Goal: Information Seeking & Learning: Learn about a topic

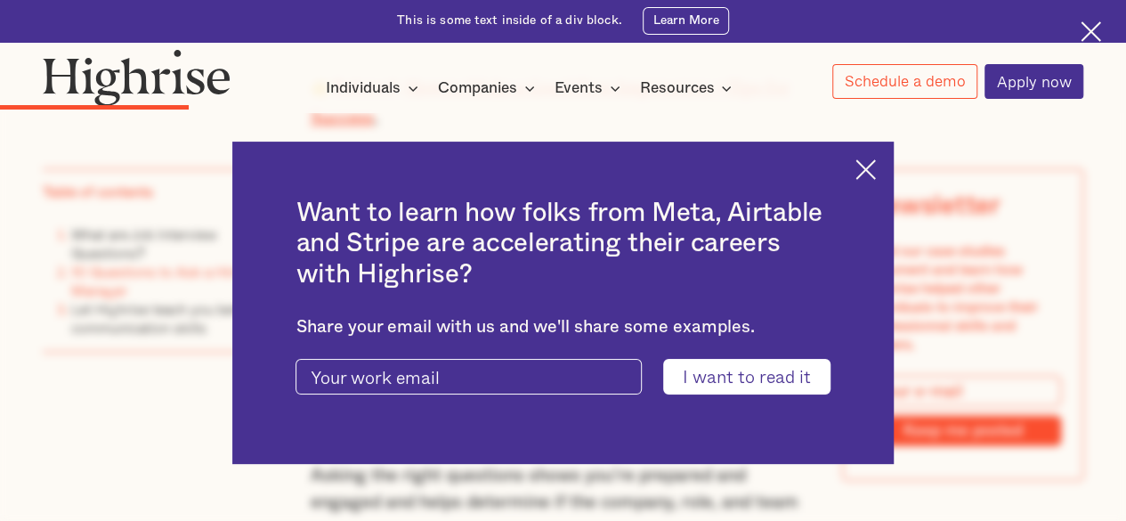
scroll to position [2314, 0]
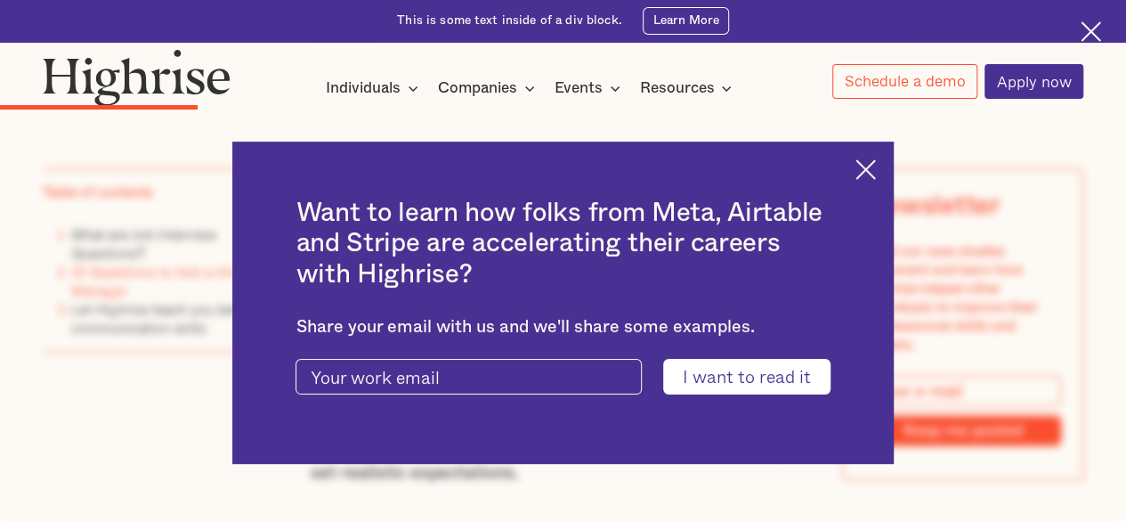
click at [870, 170] on img at bounding box center [865, 169] width 20 height 20
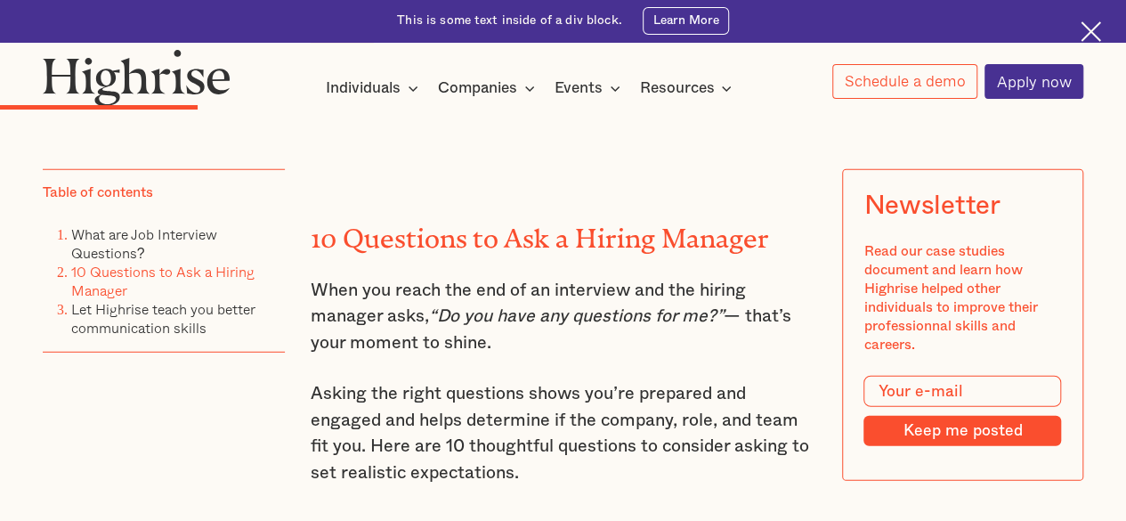
click at [631, 231] on h2 "10 Questions to Ask a Hiring Manager" at bounding box center [564, 232] width 506 height 30
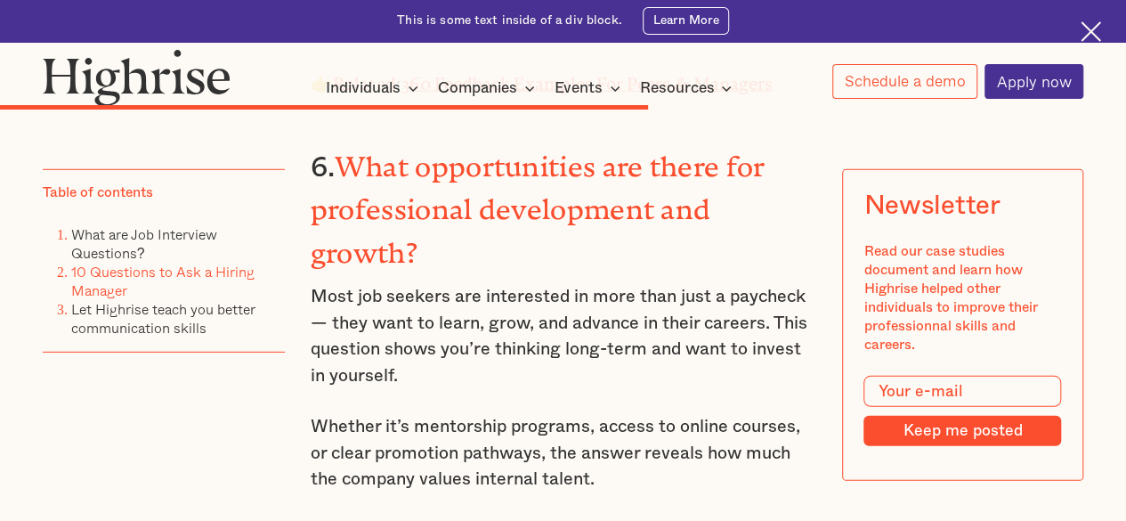
scroll to position [5803, 0]
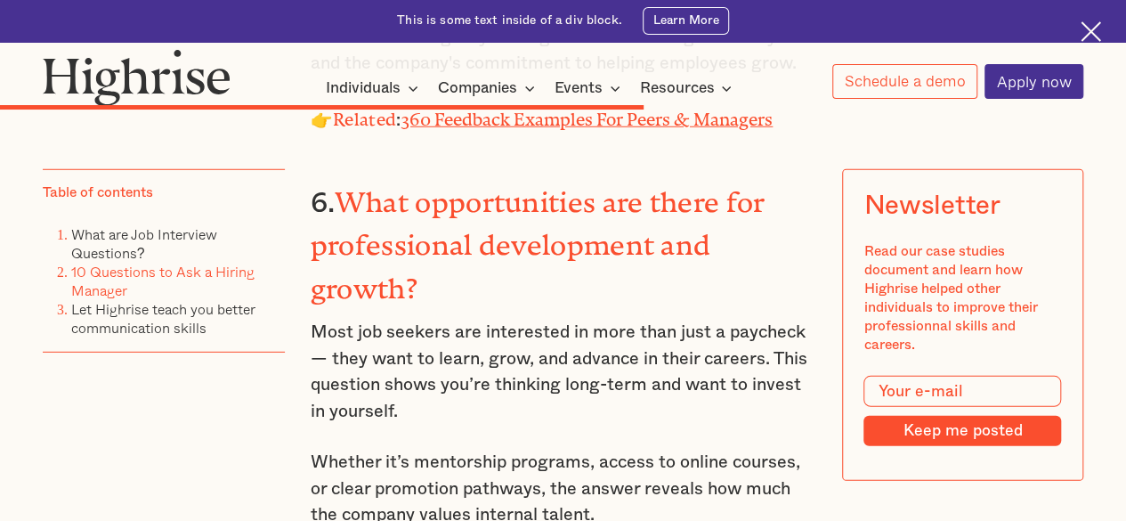
click at [664, 232] on h3 "6. What opportunities are there for professional development and growth?" at bounding box center [564, 242] width 506 height 129
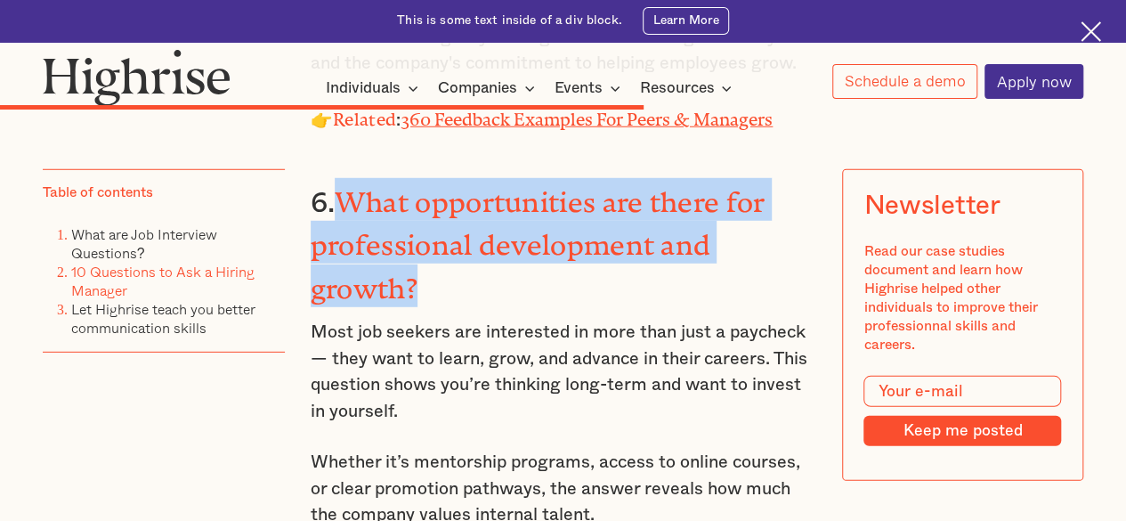
drag, startPoint x: 343, startPoint y: 156, endPoint x: 449, endPoint y: 229, distance: 129.4
click at [449, 229] on h3 "6. What opportunities are there for professional development and growth?" at bounding box center [564, 242] width 506 height 129
copy strong "What opportunities are there for professional development and growth?"
click at [0, 0] on link "Managers Build core leadership skills to manage teams effectively, develop tale…" at bounding box center [0, 0] width 0 height 0
click at [1094, 28] on img at bounding box center [1091, 31] width 20 height 20
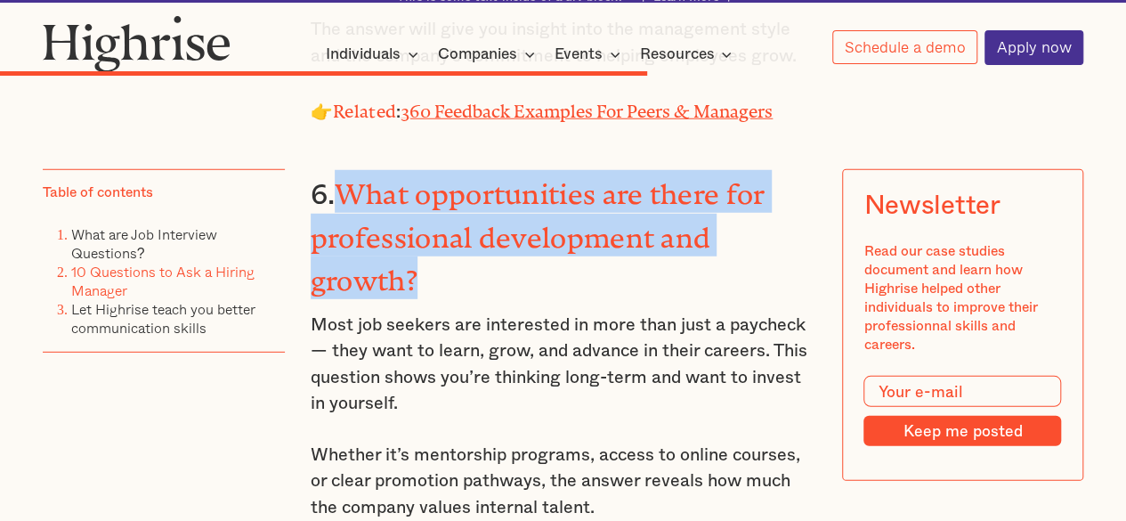
scroll to position [5760, 0]
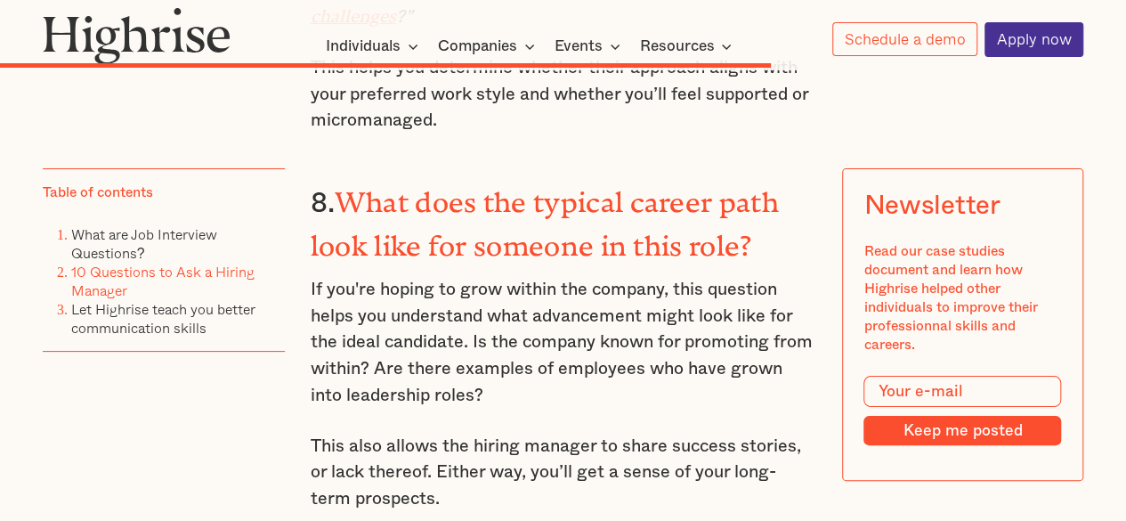
scroll to position [6757, 0]
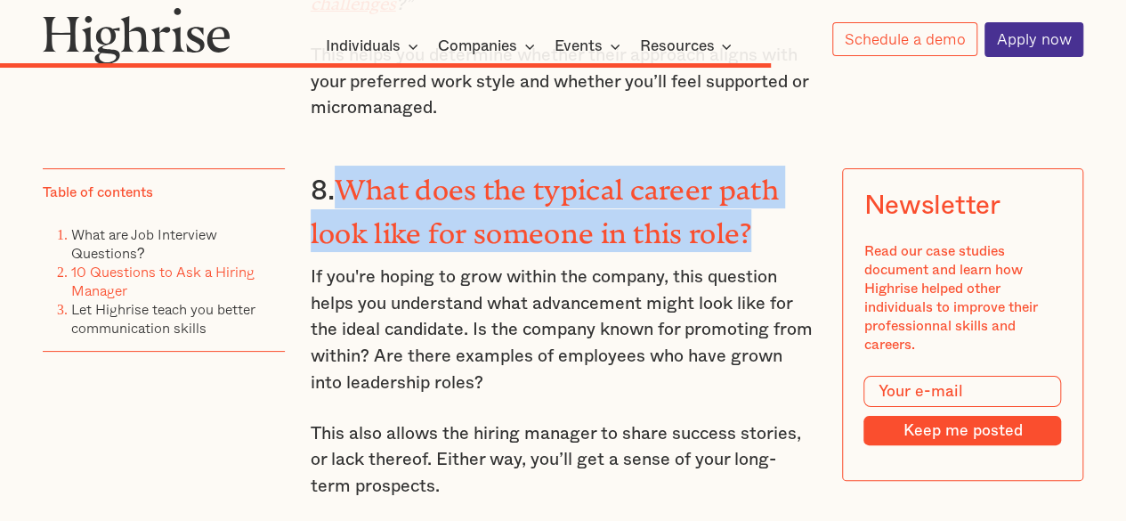
drag, startPoint x: 347, startPoint y: 107, endPoint x: 754, endPoint y: 148, distance: 408.8
click at [754, 174] on strong "What does the typical career path look like for someone in this role?" at bounding box center [545, 204] width 468 height 61
copy strong "What does the typical career path look like for someone in this role?"
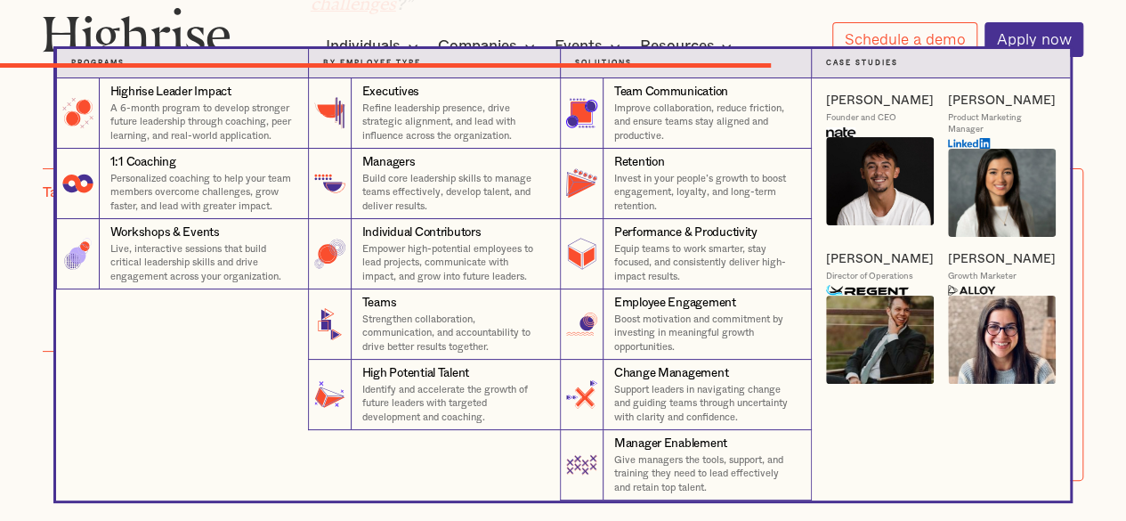
click at [482, 232] on div "Individual Contributors" at bounding box center [421, 232] width 119 height 17
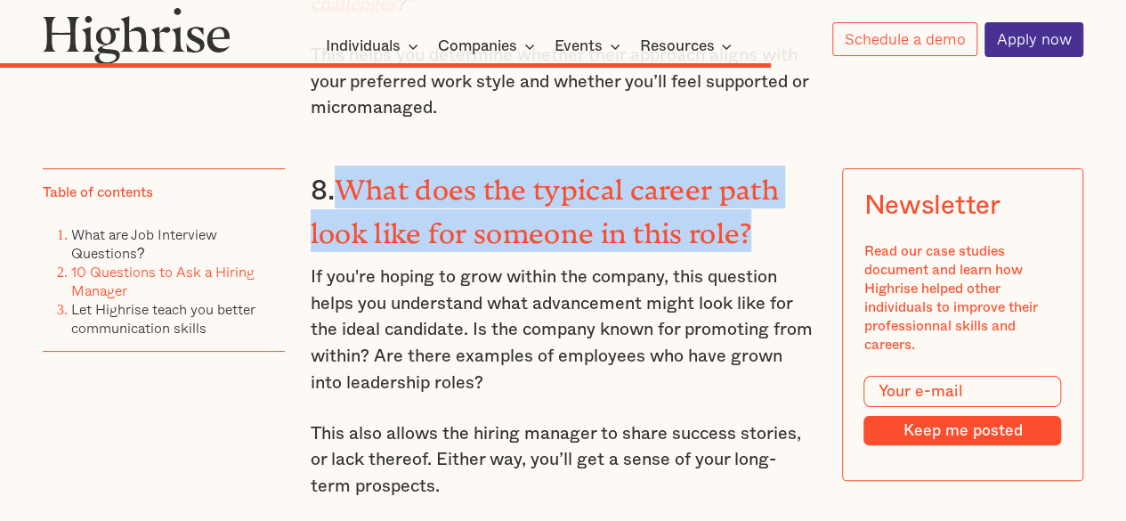
click at [718, 174] on strong "What does the typical career path look like for someone in this role?" at bounding box center [545, 204] width 468 height 61
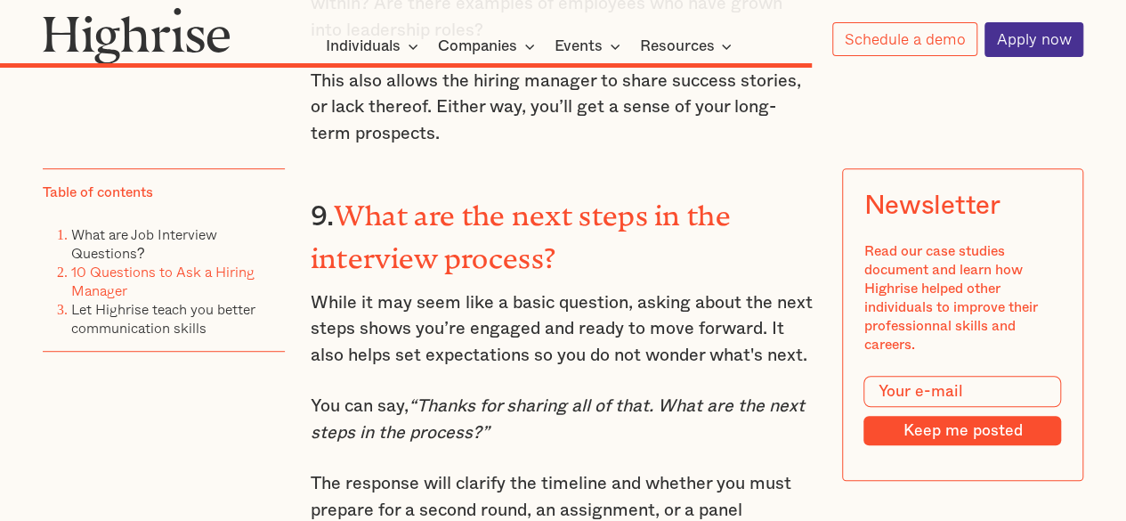
scroll to position [7113, 0]
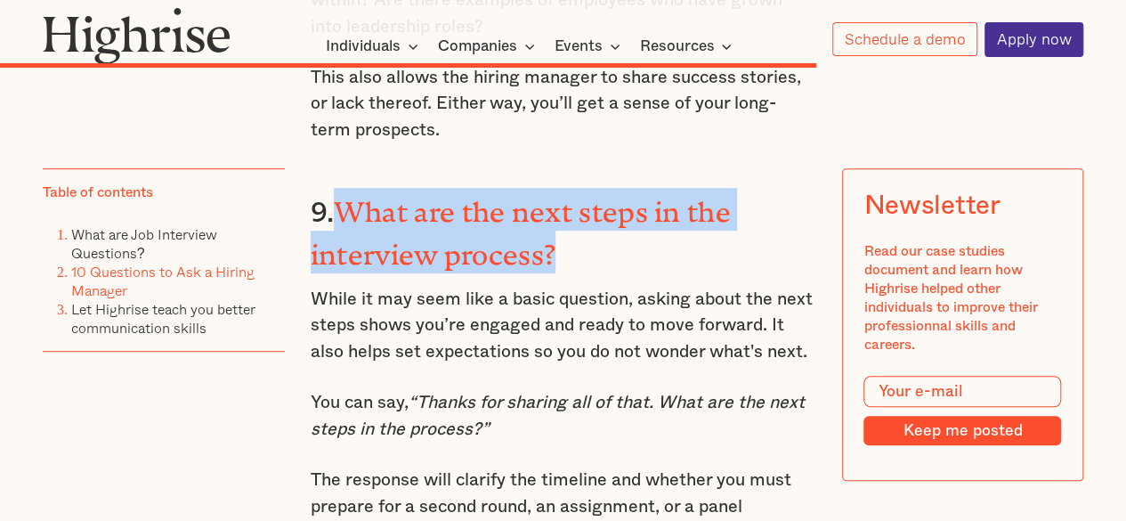
drag, startPoint x: 345, startPoint y: 119, endPoint x: 567, endPoint y: 147, distance: 223.3
click at [567, 188] on h3 "9. What are the next steps in the interview process?" at bounding box center [564, 231] width 506 height 86
copy strong "What are the next steps in the interview process?"
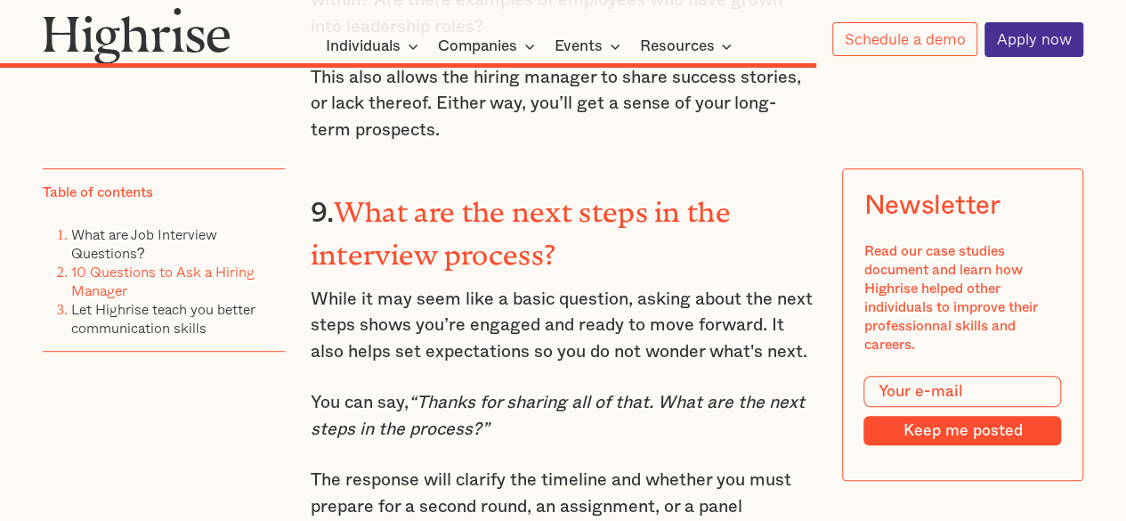
click at [558, 467] on p "The response will clarify the timeline and whether you must prepare for a secon…" at bounding box center [564, 506] width 506 height 79
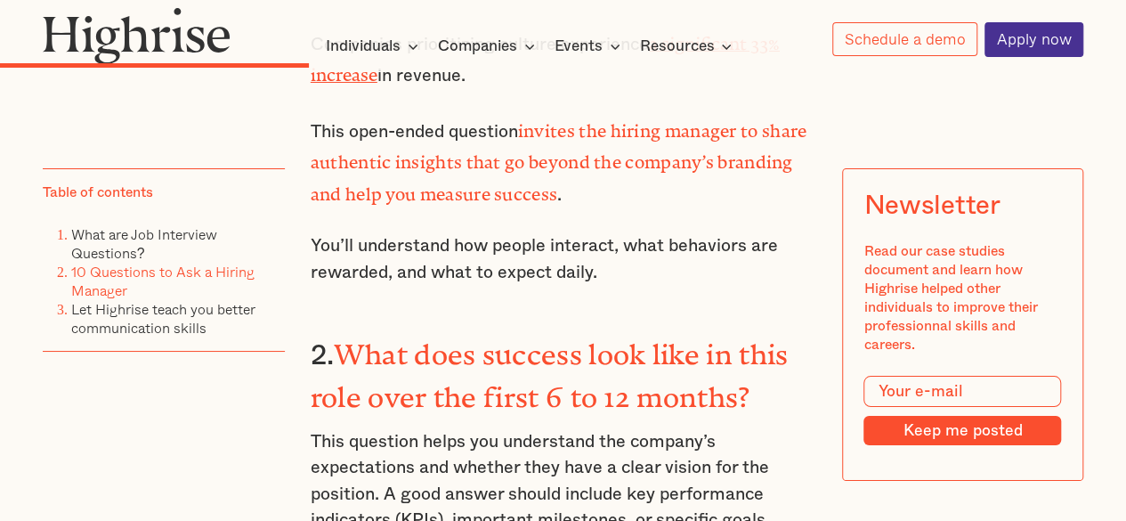
scroll to position [3268, 0]
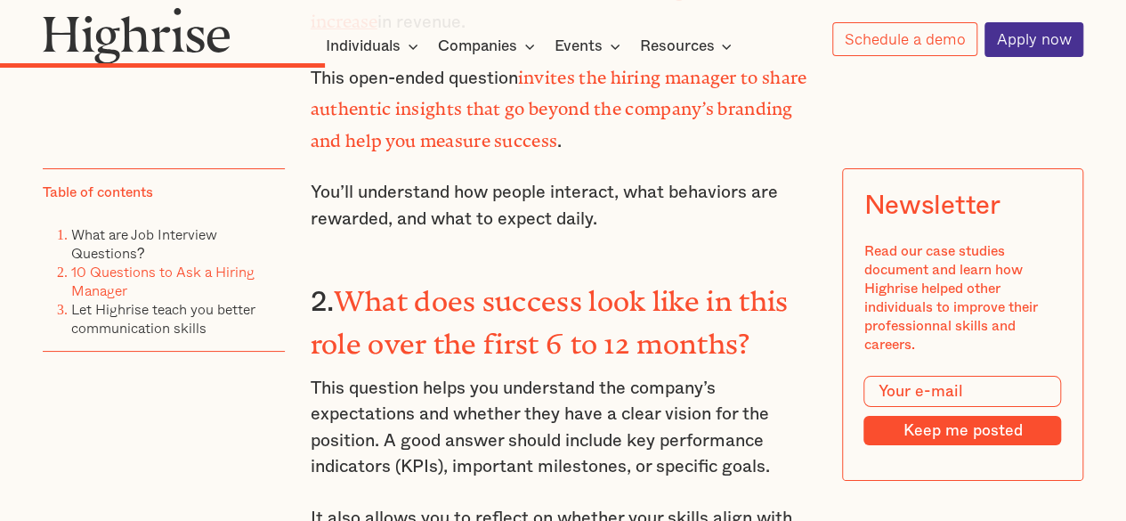
click at [625, 185] on p "You’ll understand how people interact, what behaviors are rewarded, and what to…" at bounding box center [564, 206] width 506 height 53
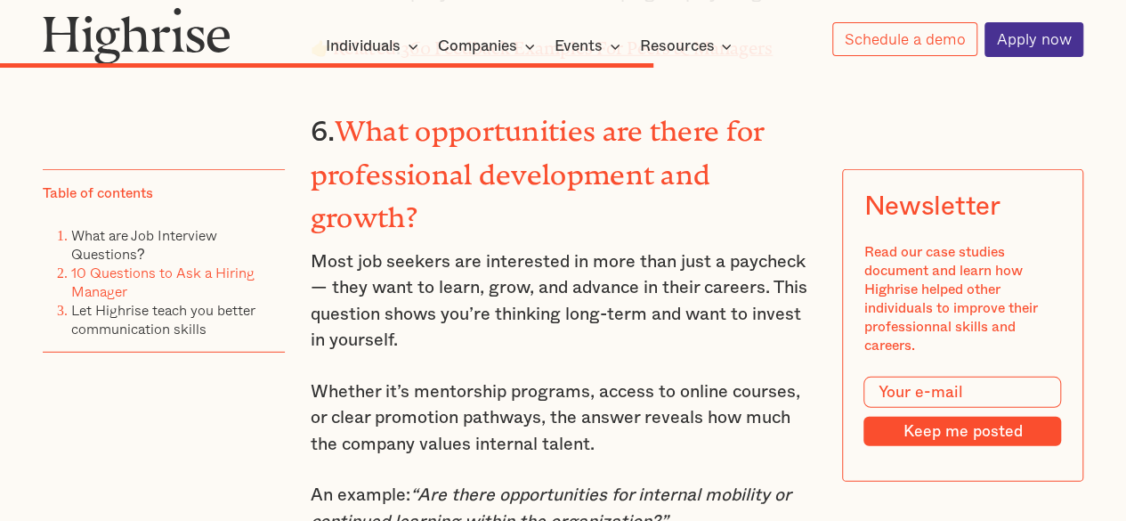
scroll to position [5867, 0]
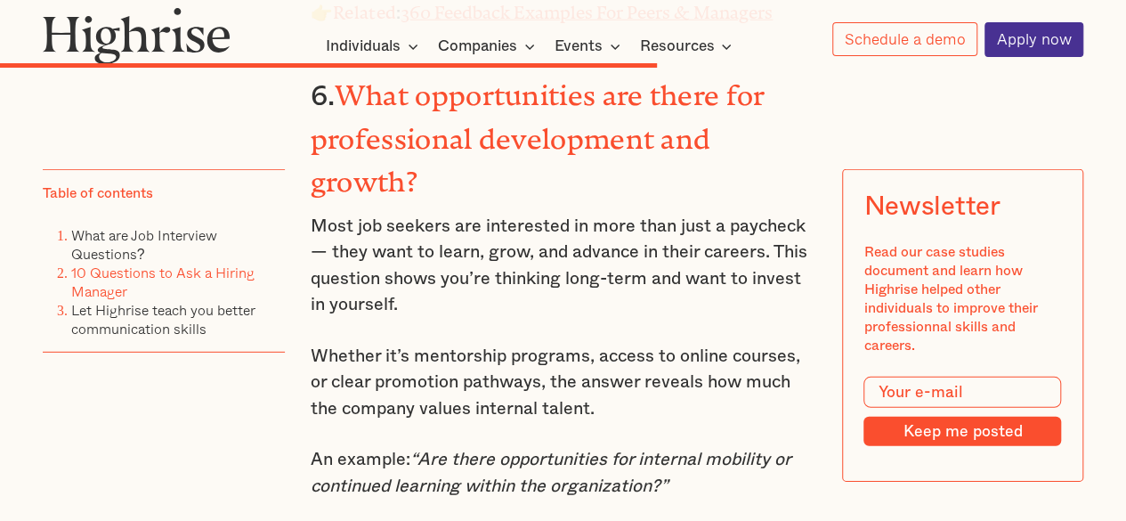
click at [587, 214] on p "Most job seekers are interested in more than just a paycheck — they want to lea…" at bounding box center [564, 266] width 506 height 105
